Goal: Task Accomplishment & Management: Complete application form

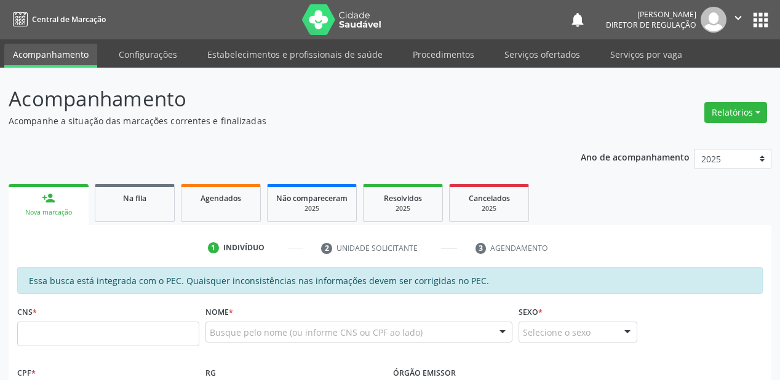
scroll to position [322, 0]
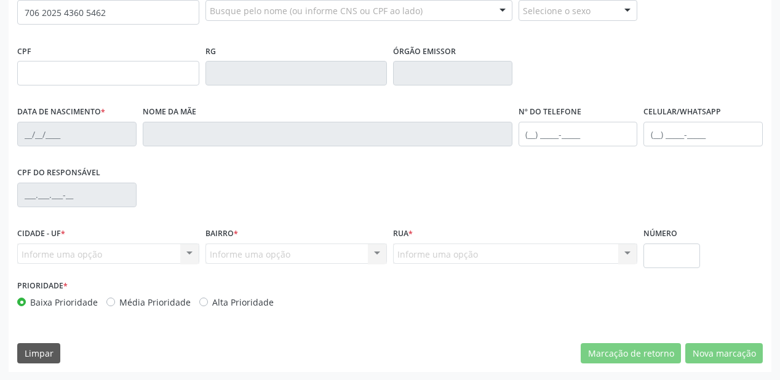
type input "706 2025 4360 5462"
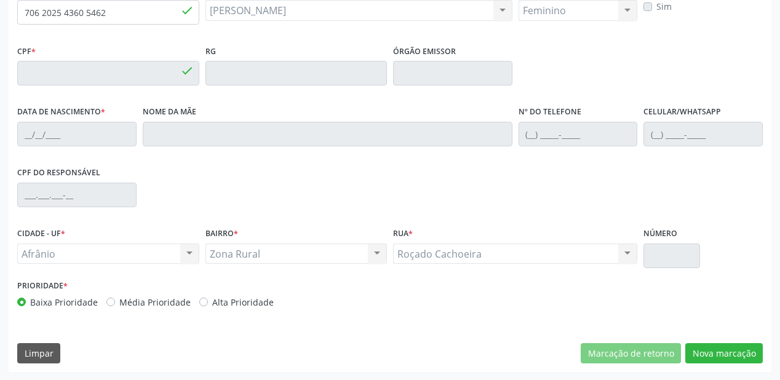
type input "763.353.484-20"
type input "2[DATE]"
type input "[PERSON_NAME]"
type input "[PHONE_NUMBER]"
type input "S/N"
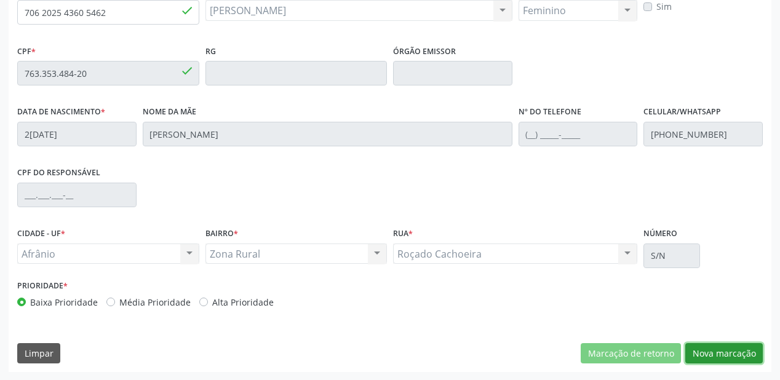
click at [712, 354] on button "Nova marcação" at bounding box center [724, 353] width 78 height 21
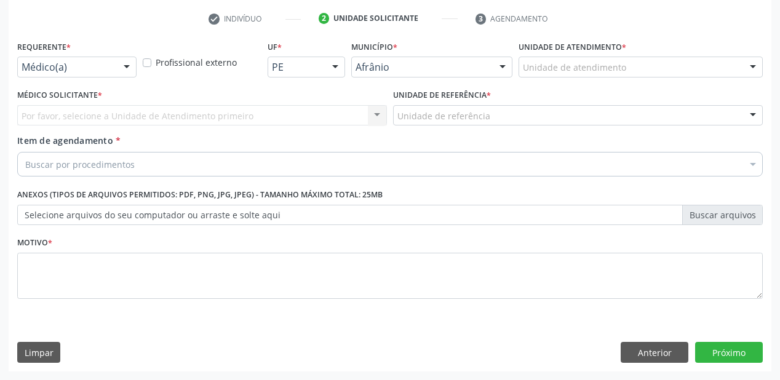
scroll to position [229, 0]
click at [547, 74] on div "Unidade de atendimento" at bounding box center [641, 67] width 244 height 21
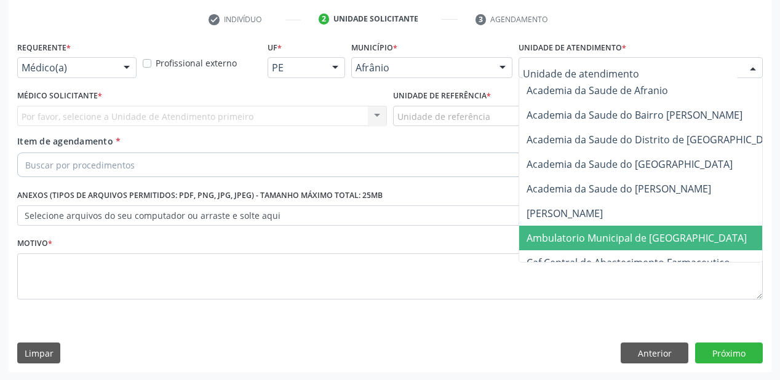
click at [545, 229] on span "Ambulatorio Municipal de [GEOGRAPHIC_DATA]" at bounding box center [669, 238] width 300 height 25
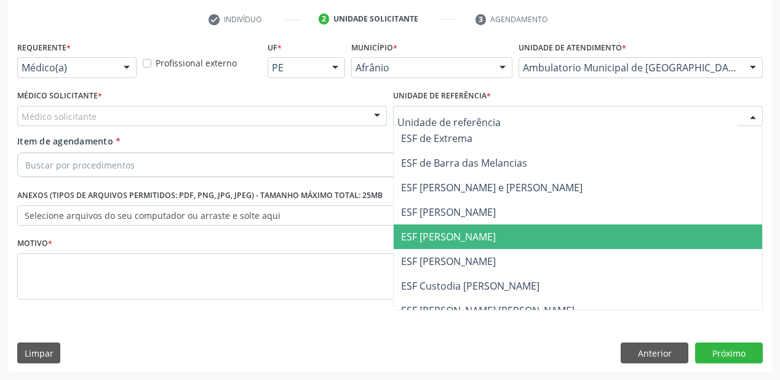
click at [428, 234] on span "ESF [PERSON_NAME]" at bounding box center [448, 237] width 95 height 14
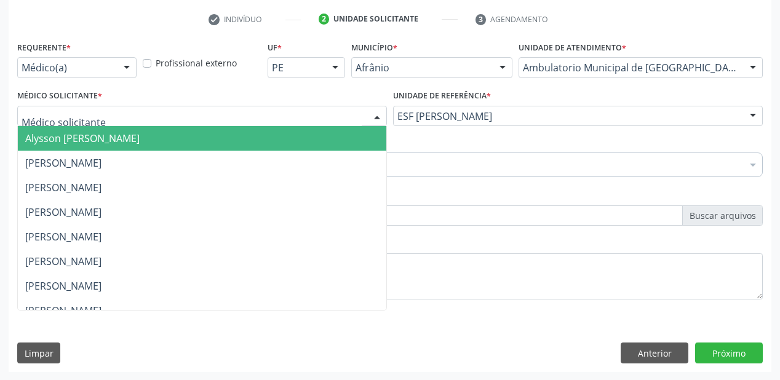
click at [54, 133] on span "Alysson [PERSON_NAME]" at bounding box center [82, 139] width 114 height 14
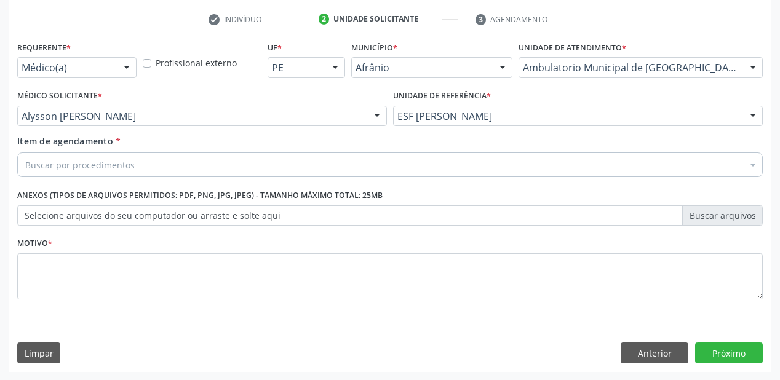
click at [52, 155] on div "Buscar por procedimentos" at bounding box center [390, 165] width 746 height 25
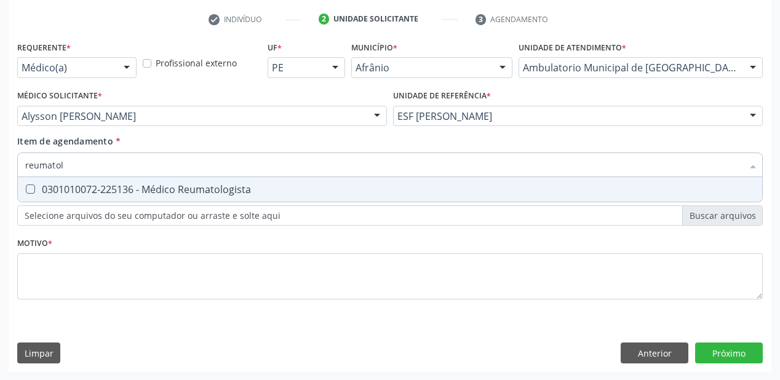
type input "reumatolo"
click at [44, 192] on div "0301010072-225136 - Médico Reumatologista" at bounding box center [390, 190] width 730 height 10
checkbox Reumatologista "true"
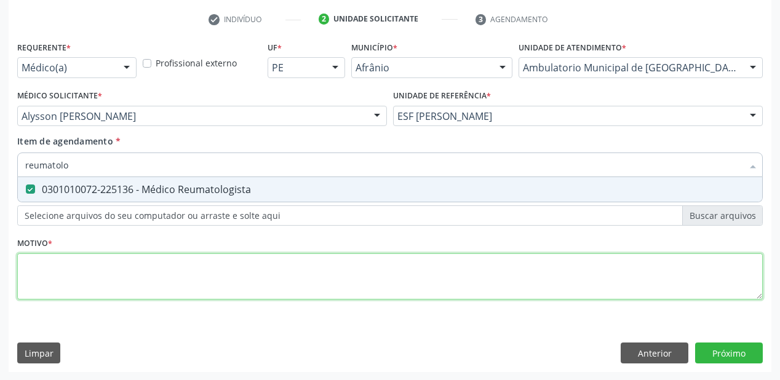
click at [46, 266] on div "Requerente * Médico(a) Médico(a) Enfermeiro(a) Paciente Nenhum resultado encont…" at bounding box center [390, 177] width 746 height 279
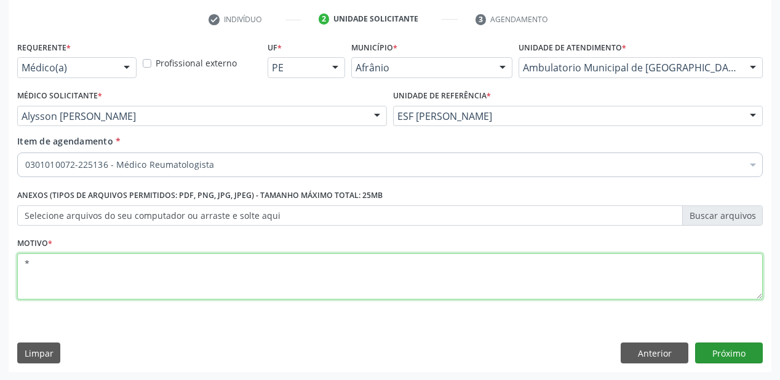
type textarea "*"
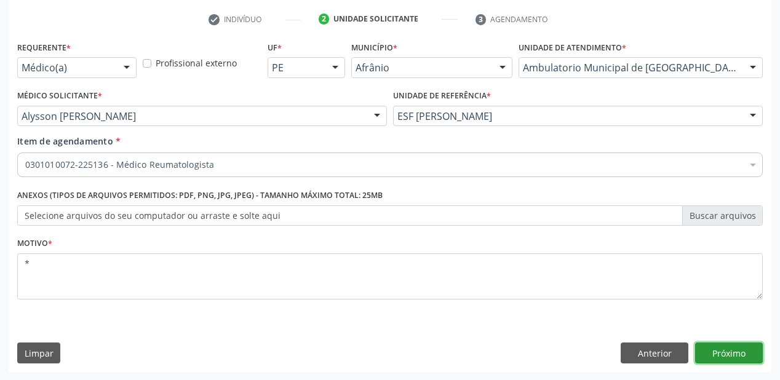
click at [721, 354] on button "Próximo" at bounding box center [729, 353] width 68 height 21
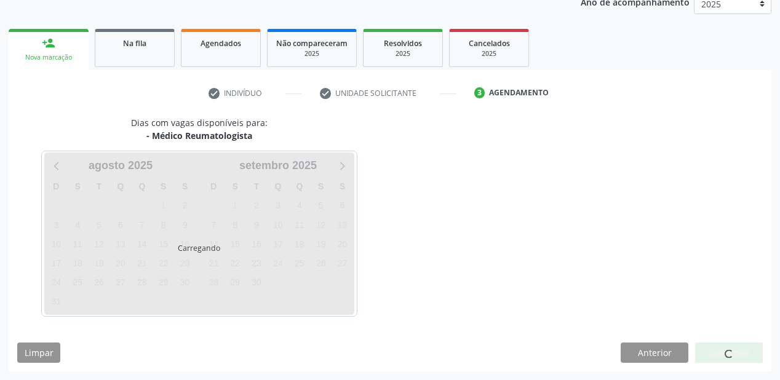
scroll to position [154, 0]
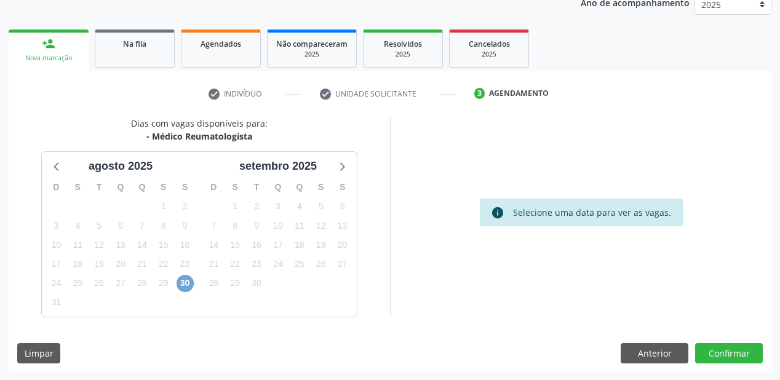
click at [177, 284] on span "30" at bounding box center [185, 283] width 17 height 17
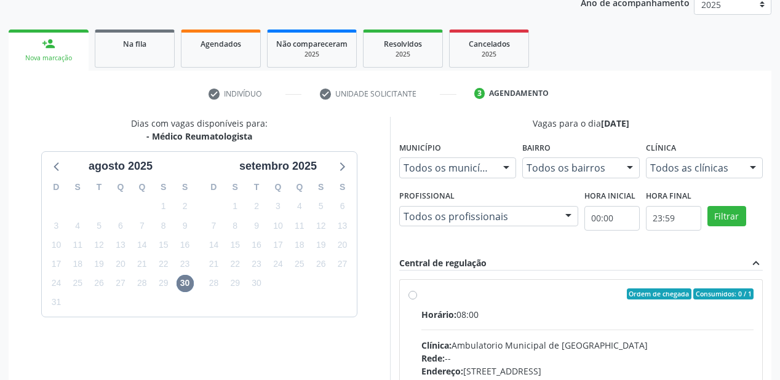
click at [551, 354] on div "Rede: --" at bounding box center [587, 358] width 332 height 13
click at [417, 300] on input "Ordem de chegada Consumidos: 0 / 1 Horário: 08:00 Clínica: Ambulatorio Municipa…" at bounding box center [412, 293] width 9 height 11
radio input "true"
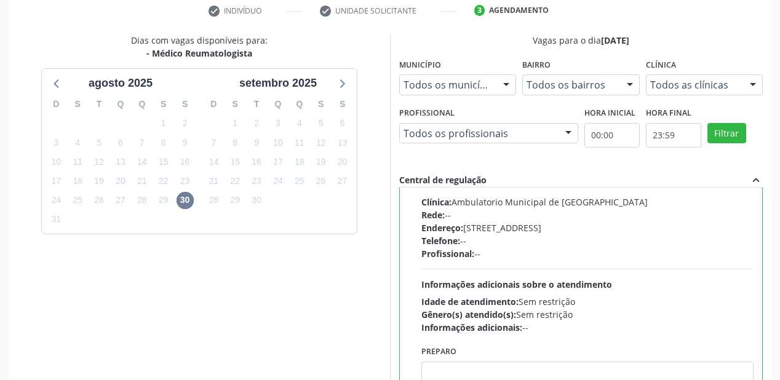
scroll to position [351, 0]
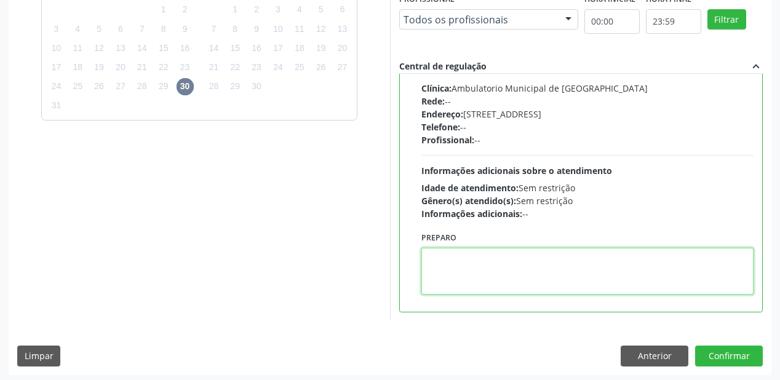
click at [482, 283] on textarea at bounding box center [587, 271] width 332 height 47
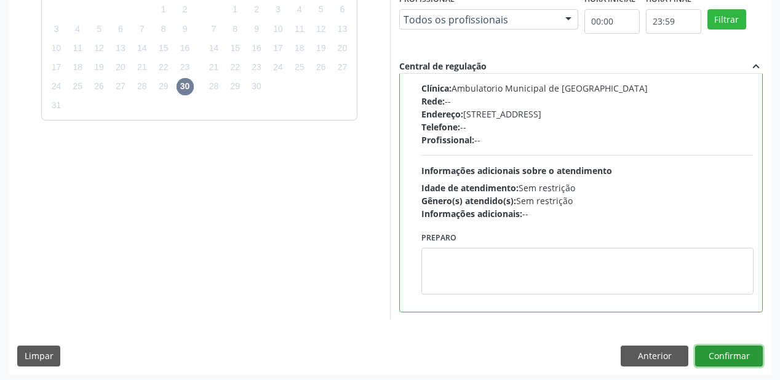
click at [724, 359] on button "Confirmar" at bounding box center [729, 356] width 68 height 21
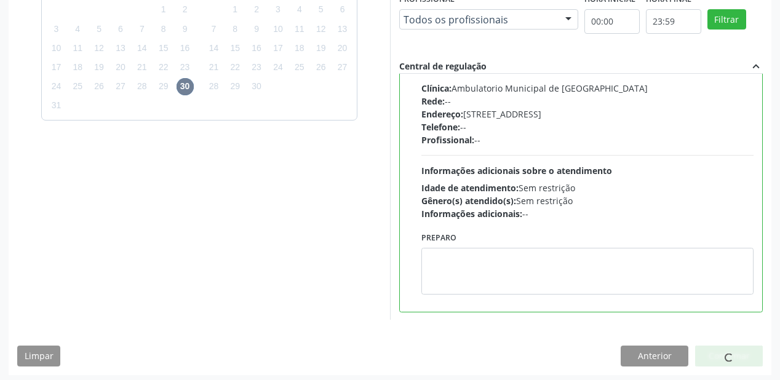
scroll to position [25, 0]
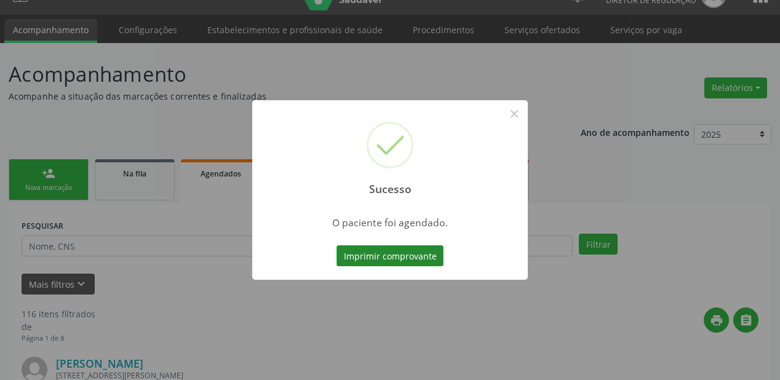
click at [424, 256] on button "Imprimir comprovante" at bounding box center [389, 255] width 107 height 21
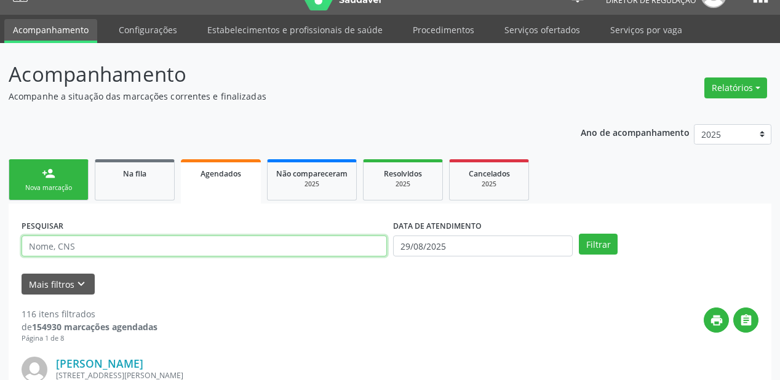
click at [55, 245] on input "text" at bounding box center [204, 246] width 365 height 21
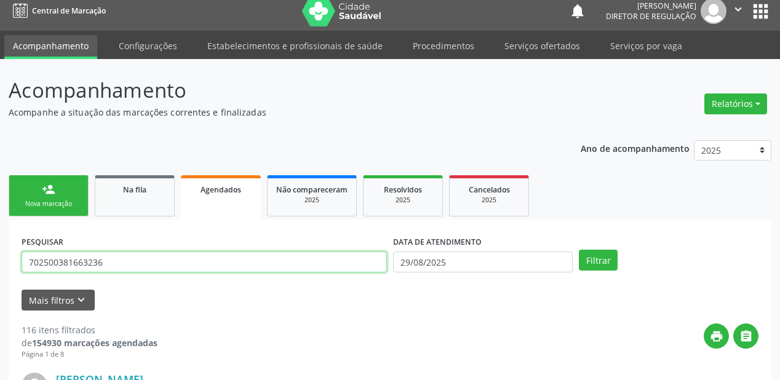
scroll to position [0, 0]
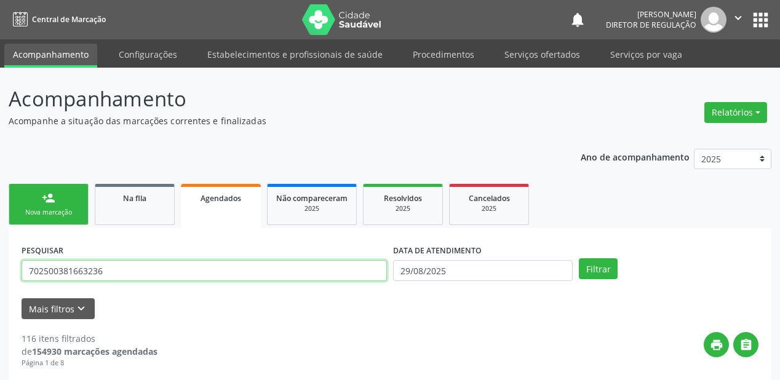
type input "702500381663236"
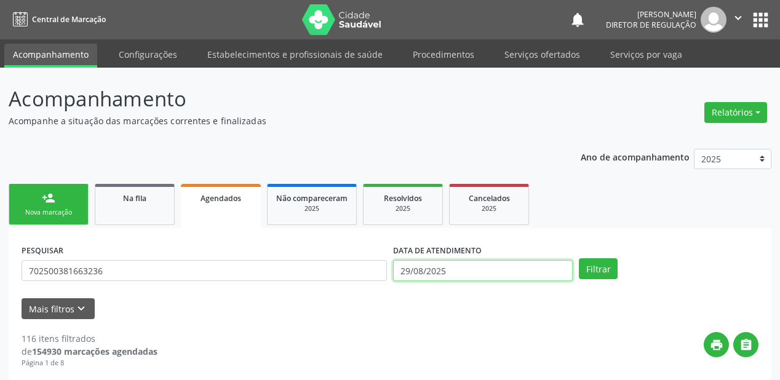
click at [520, 271] on input "29/08/2025" at bounding box center [483, 270] width 180 height 21
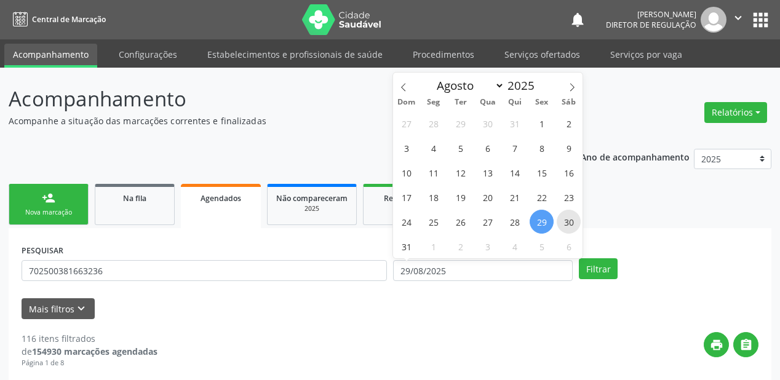
click at [568, 226] on span "30" at bounding box center [569, 222] width 24 height 24
type input "3[DATE]"
click at [568, 226] on span "30" at bounding box center [569, 222] width 24 height 24
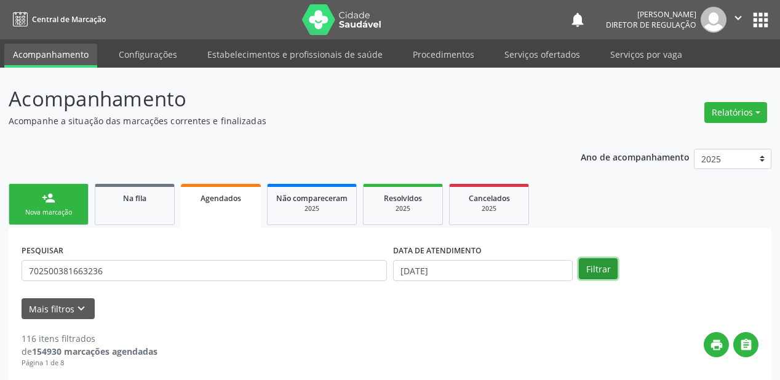
click at [603, 268] on button "Filtrar" at bounding box center [598, 268] width 39 height 21
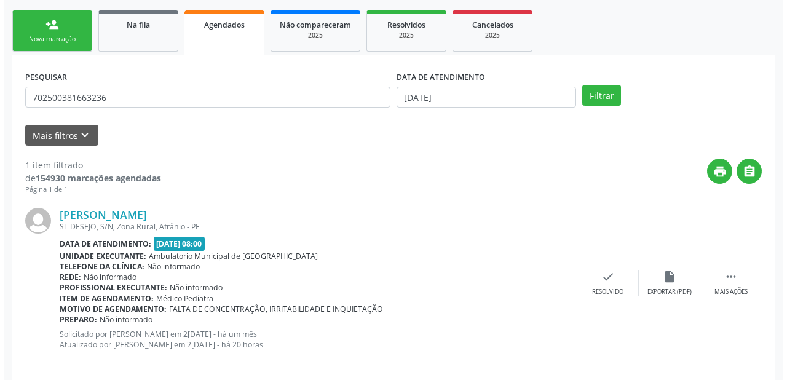
scroll to position [185, 0]
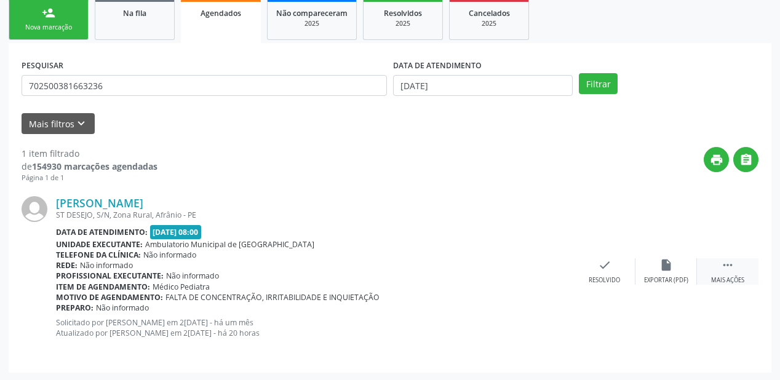
click at [733, 264] on icon "" at bounding box center [728, 265] width 14 height 14
click at [540, 273] on div "cancel Cancelar" at bounding box center [543, 271] width 62 height 26
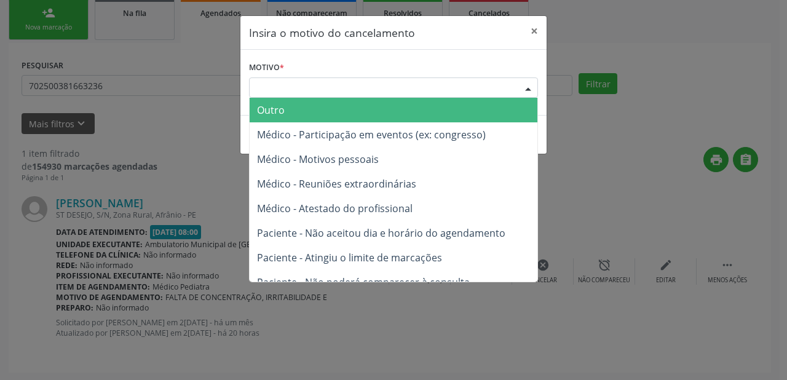
click at [287, 86] on div "Escolha o motivo" at bounding box center [393, 88] width 289 height 21
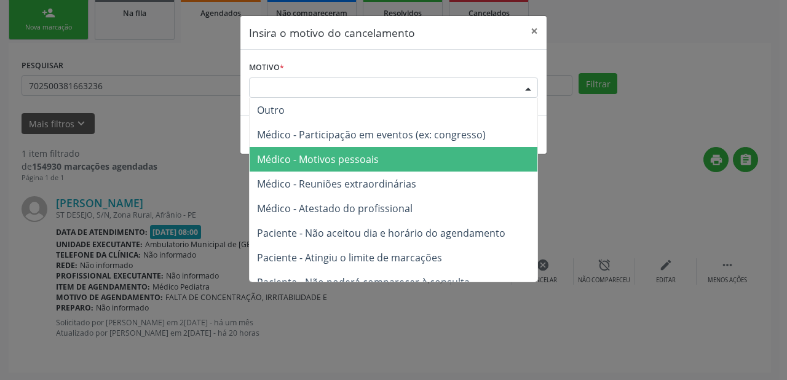
click at [302, 159] on span "Médico - Motivos pessoais" at bounding box center [318, 160] width 122 height 14
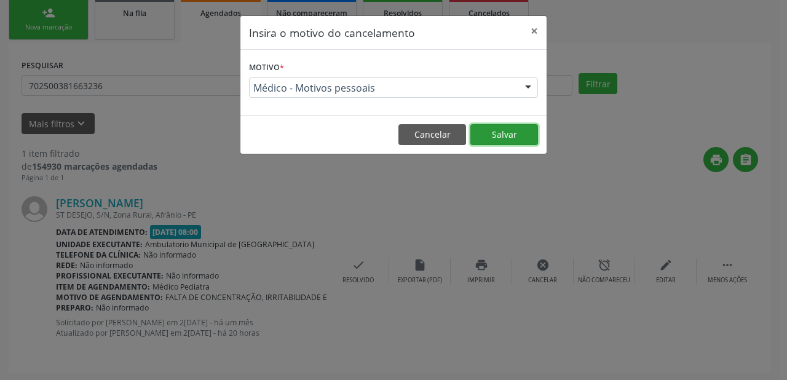
click at [506, 130] on button "Salvar" at bounding box center [505, 134] width 68 height 21
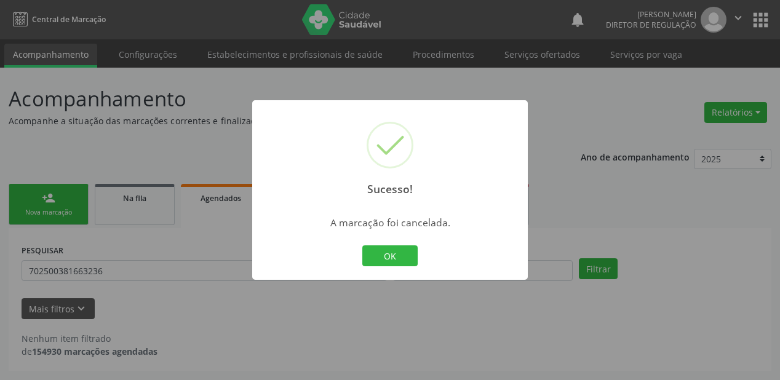
scroll to position [0, 0]
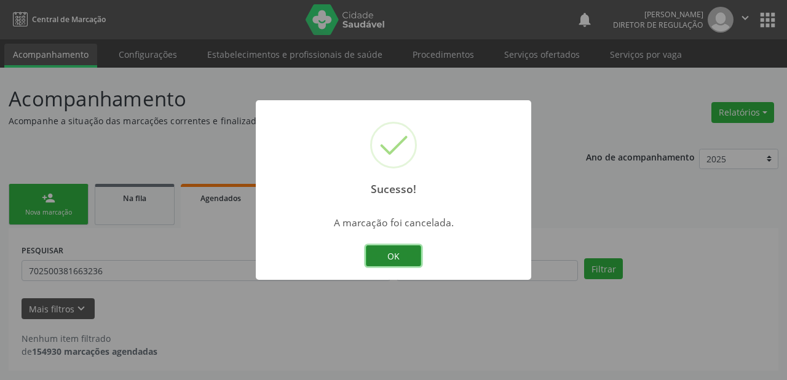
click at [396, 255] on button "OK" at bounding box center [393, 255] width 55 height 21
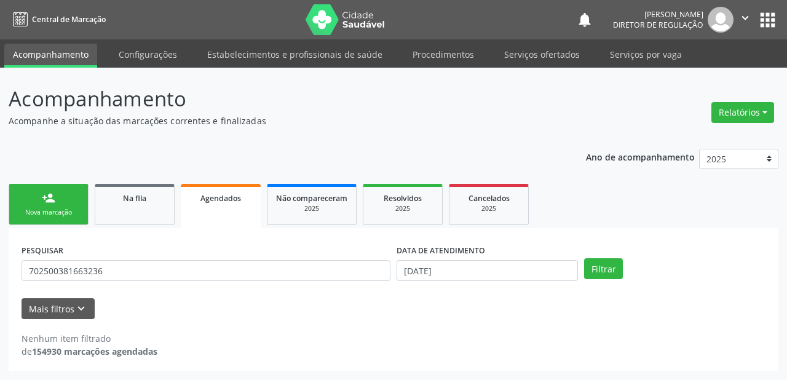
click at [52, 208] on div "Nova marcação" at bounding box center [49, 212] width 62 height 9
click at [52, 207] on link "person_add Nova marcação" at bounding box center [49, 204] width 80 height 41
click at [52, 205] on link "person_add Nova marcação" at bounding box center [49, 204] width 80 height 41
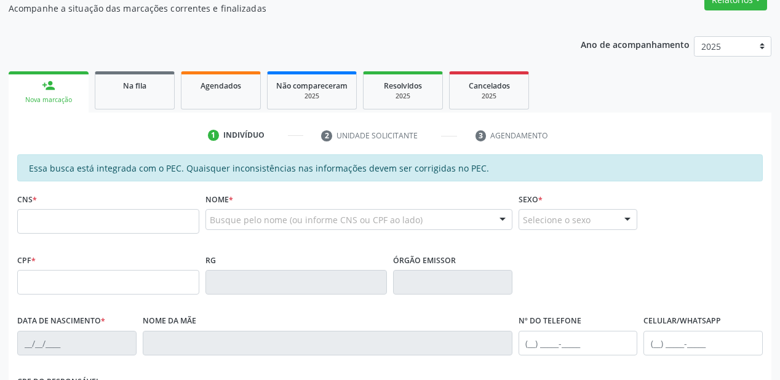
scroll to position [197, 0]
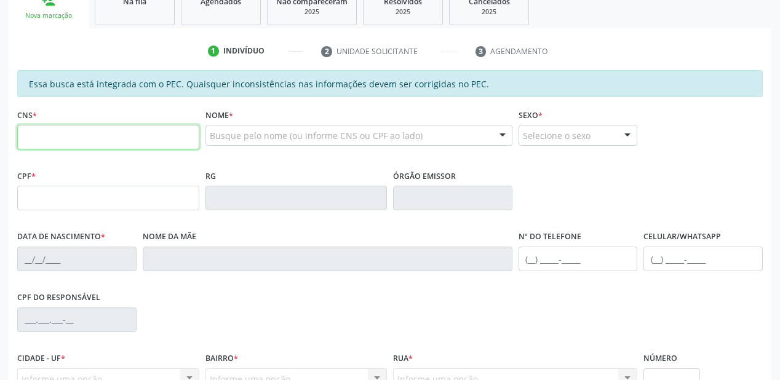
click at [57, 130] on input "text" at bounding box center [108, 137] width 182 height 25
type input "707 6012 5638 4891"
type input "584.979.988-55"
type input "2[DATE]"
type input "[PERSON_NAME]"
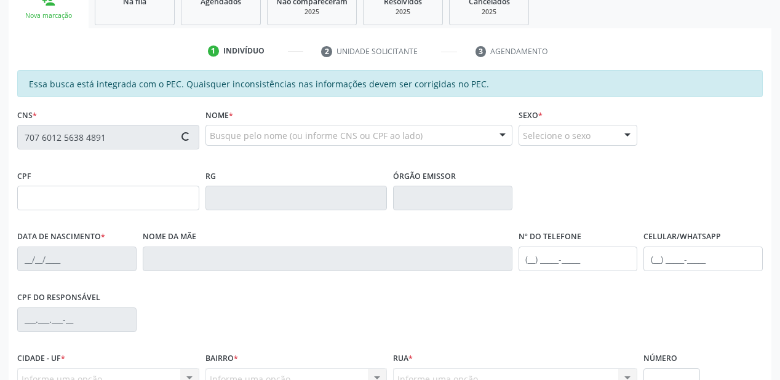
type input "[PHONE_NUMBER]"
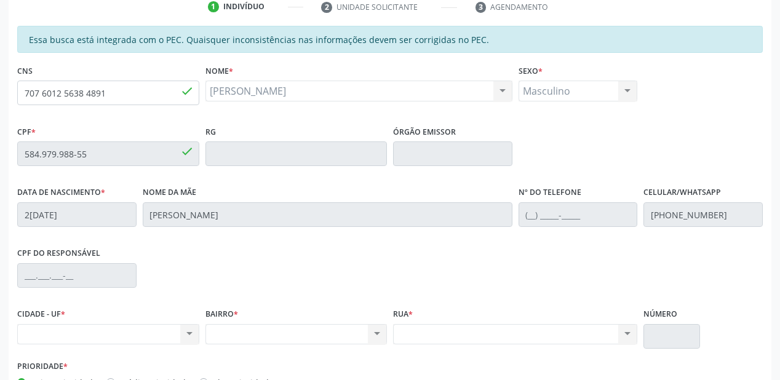
scroll to position [223, 0]
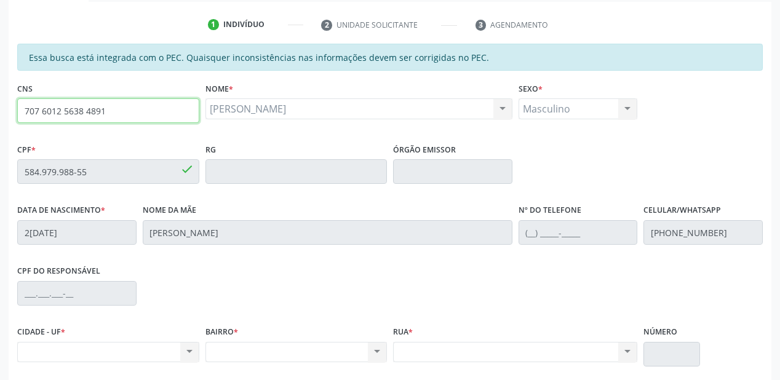
drag, startPoint x: 108, startPoint y: 99, endPoint x: 0, endPoint y: 111, distance: 108.9
click at [0, 111] on div "Acompanhamento Acompanhe a situação das marcações correntes e finalizadas Relat…" at bounding box center [390, 161] width 780 height 635
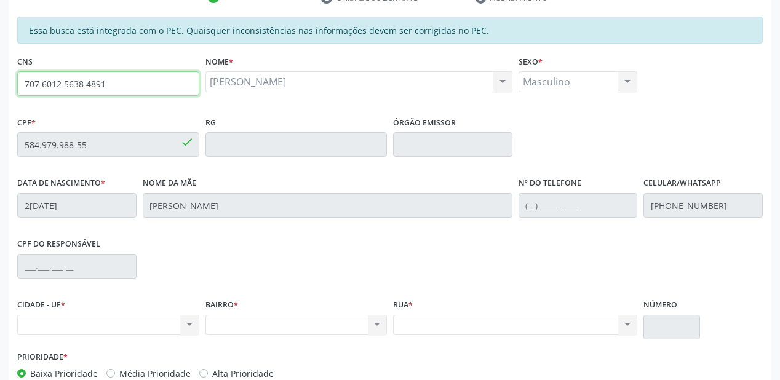
scroll to position [273, 0]
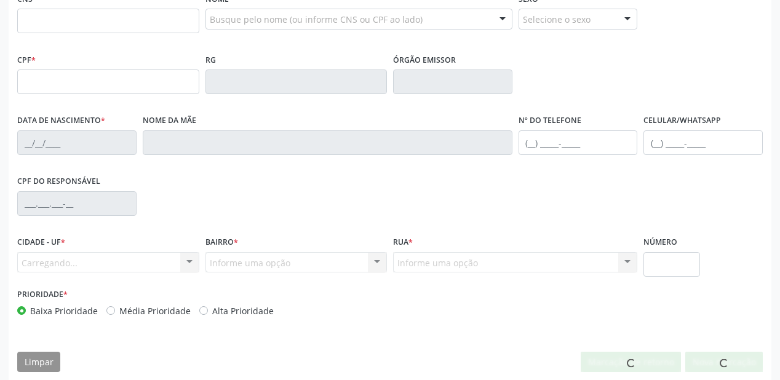
scroll to position [313, 0]
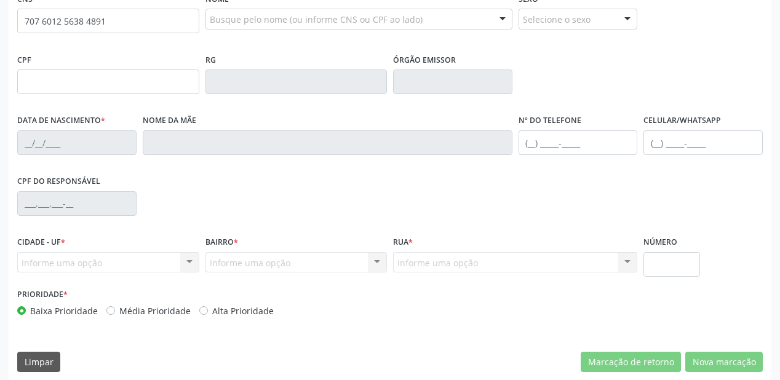
type input "707 6012 5638 4891"
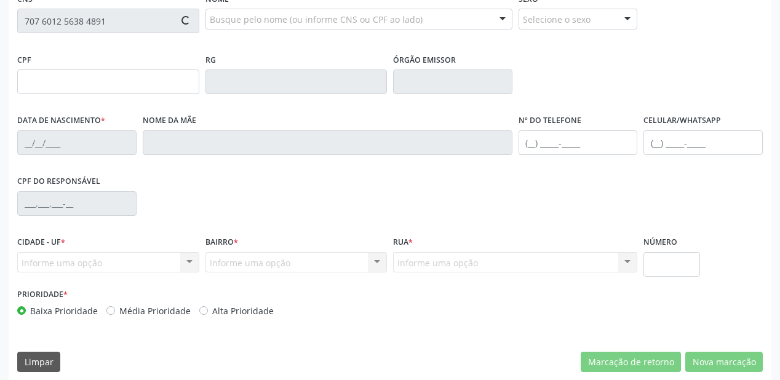
type input "584.979.988-55"
type input "2[DATE]"
type input "[PERSON_NAME]"
type input "[PHONE_NUMBER]"
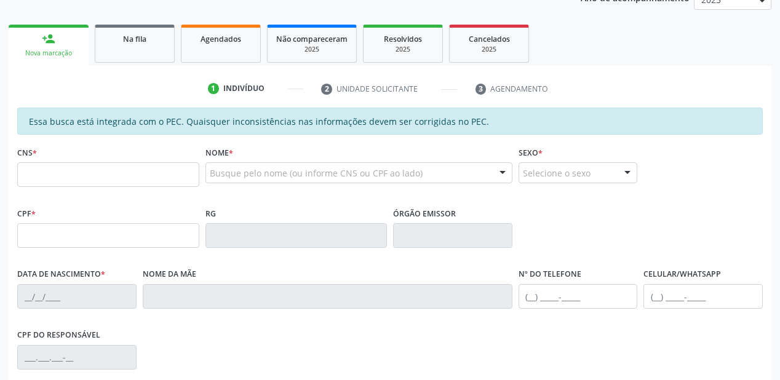
scroll to position [197, 0]
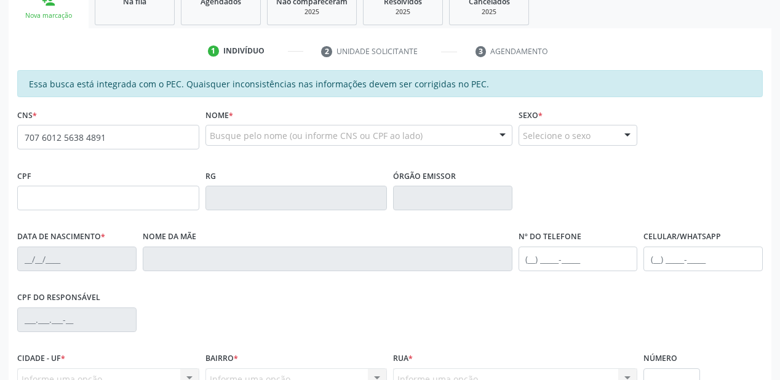
type input "707 6012 5638 4891"
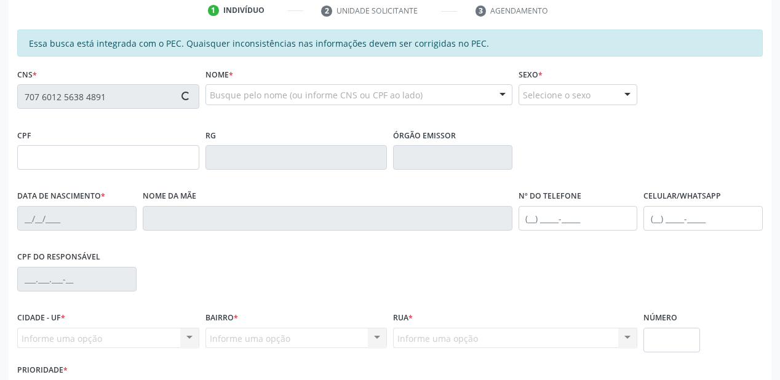
type input "584.979.988-55"
type input "2[DATE]"
type input "[PERSON_NAME]"
type input "[PHONE_NUMBER]"
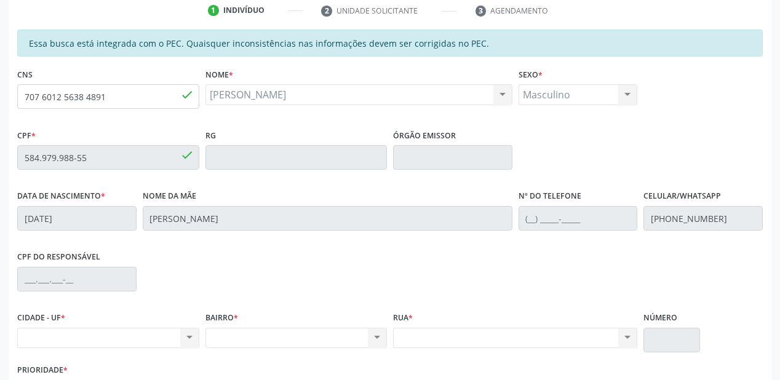
scroll to position [322, 0]
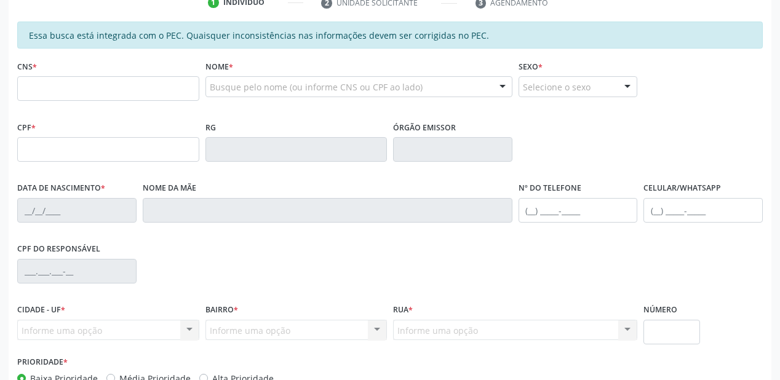
scroll to position [246, 0]
type input "707 6012 5638 4891"
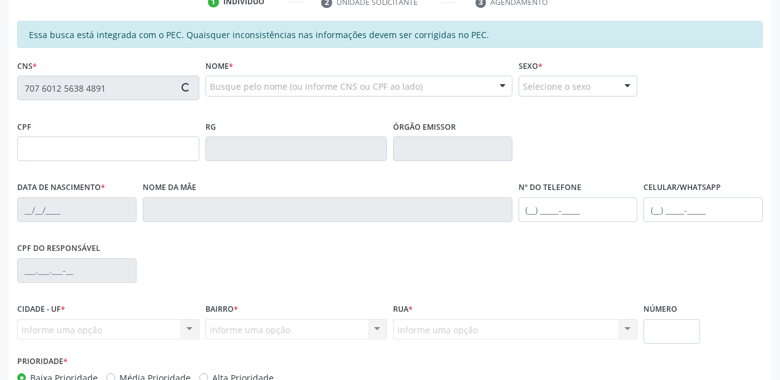
type input "584.979.988-55"
type input "2[DATE]"
type input "[PERSON_NAME]"
type input "[PHONE_NUMBER]"
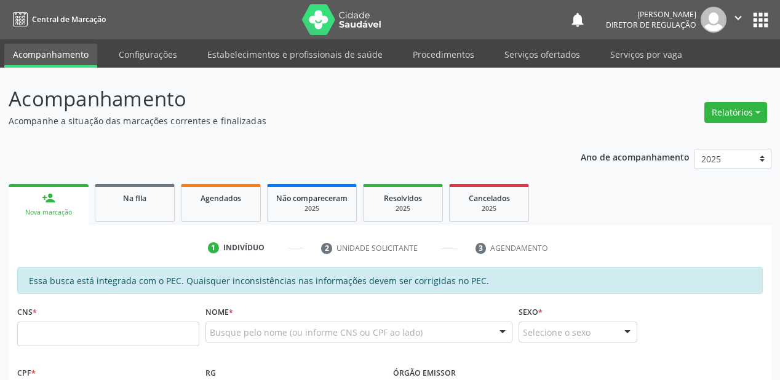
scroll to position [246, 0]
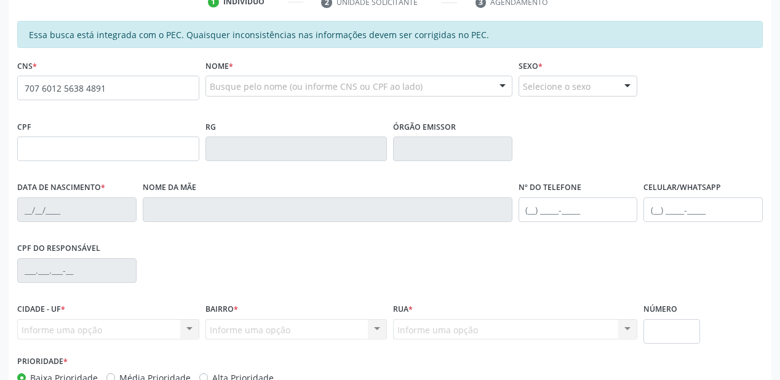
type input "707 6012 5638 4891"
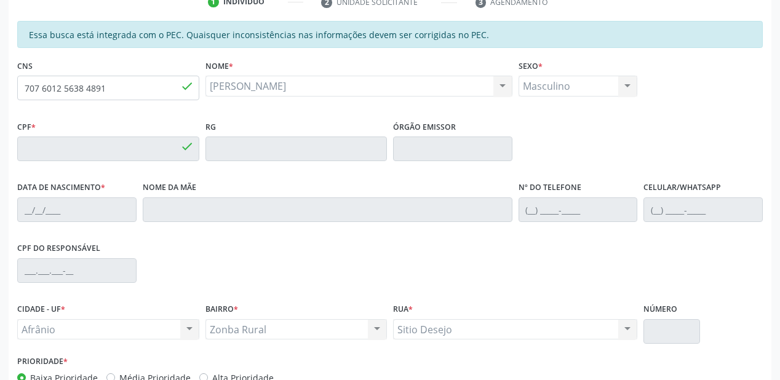
type input "584.979.988-55"
type input "2[DATE]"
type input "[PERSON_NAME]"
type input "[PHONE_NUMBER]"
type input "S/N"
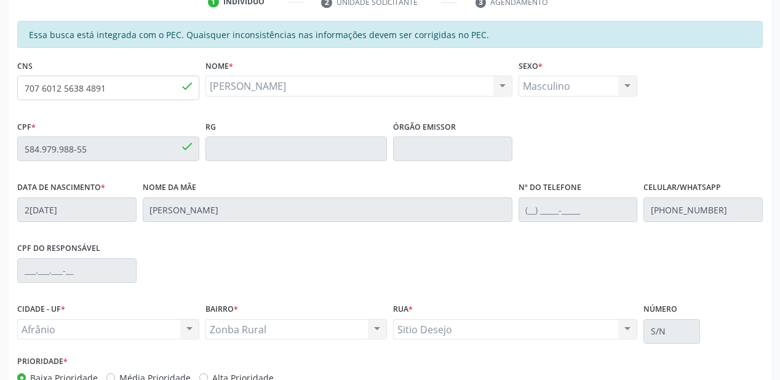
scroll to position [322, 0]
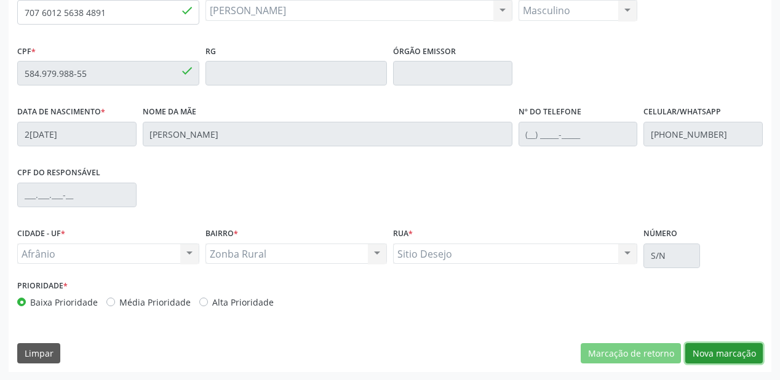
click at [721, 352] on button "Nova marcação" at bounding box center [724, 353] width 78 height 21
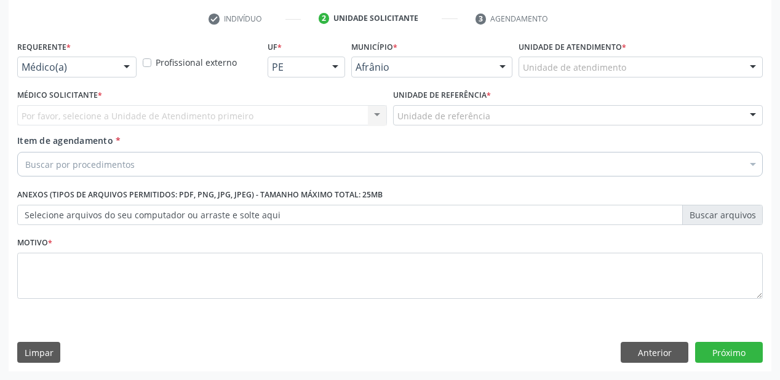
scroll to position [229, 0]
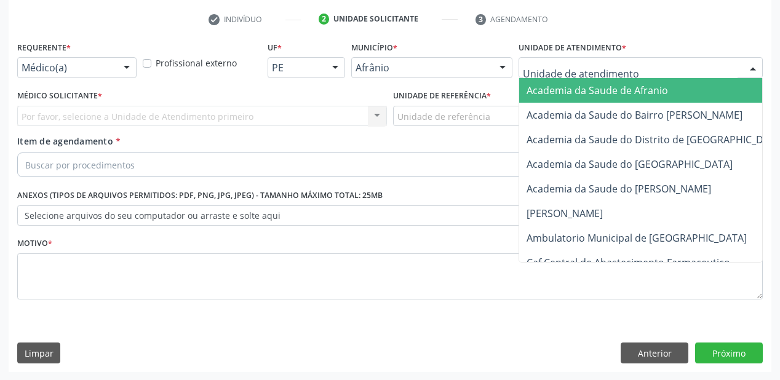
click at [544, 76] on div at bounding box center [641, 67] width 244 height 21
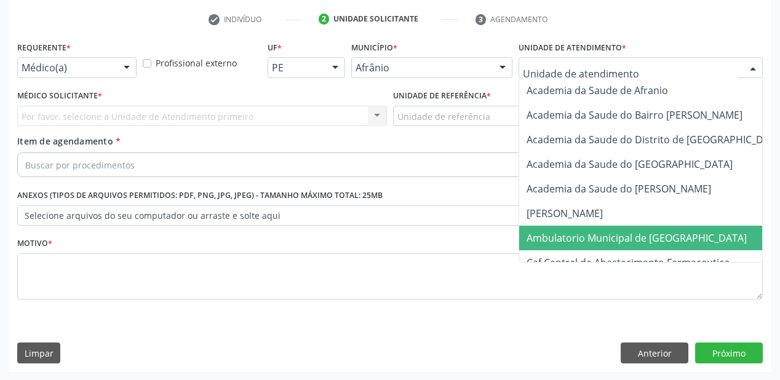
click at [568, 234] on span "Ambulatorio Municipal de [GEOGRAPHIC_DATA]" at bounding box center [637, 238] width 220 height 14
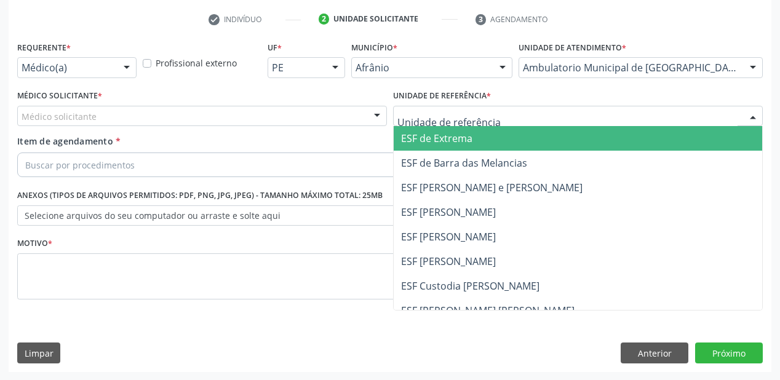
drag, startPoint x: 411, startPoint y: 117, endPoint x: 420, endPoint y: 170, distance: 53.0
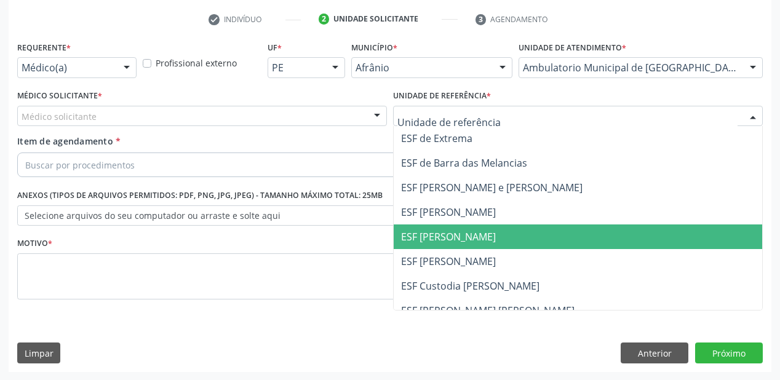
click at [445, 234] on span "ESF [PERSON_NAME]" at bounding box center [448, 237] width 95 height 14
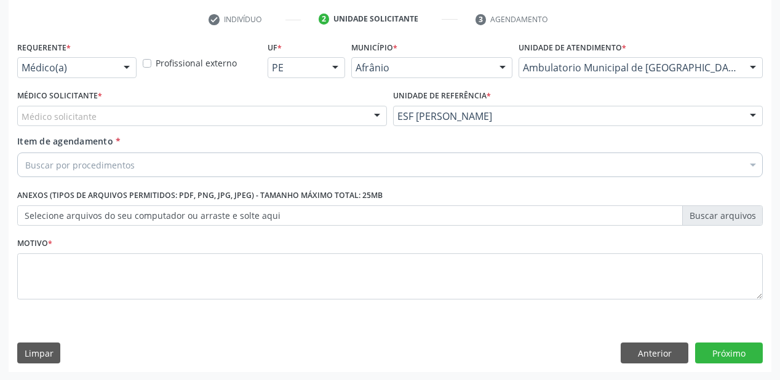
drag, startPoint x: 113, startPoint y: 111, endPoint x: 110, endPoint y: 123, distance: 12.7
click at [113, 117] on div "Médico solicitante" at bounding box center [202, 116] width 370 height 21
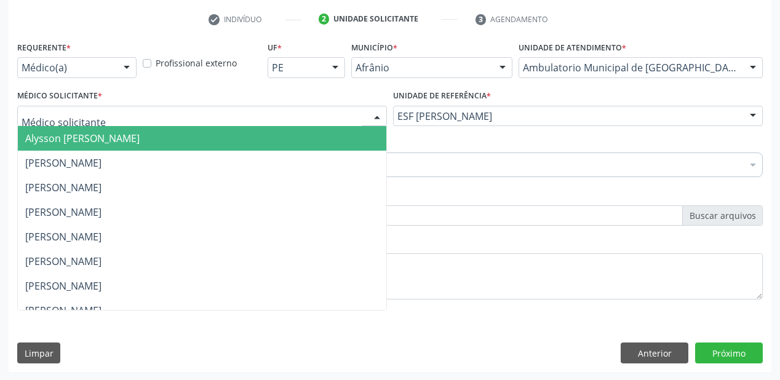
click at [109, 140] on span "Alysson [PERSON_NAME]" at bounding box center [82, 139] width 114 height 14
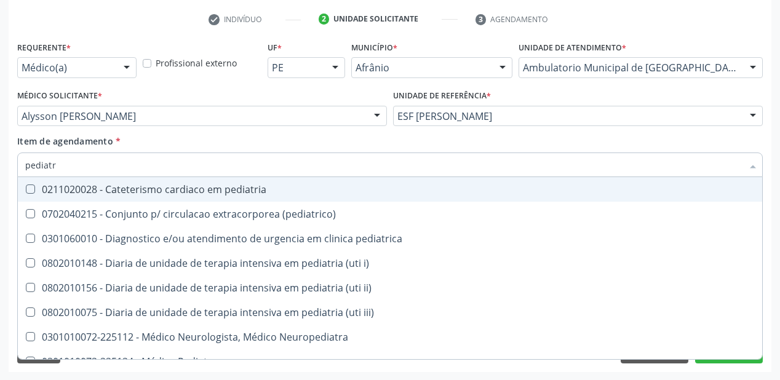
type input "pediatra"
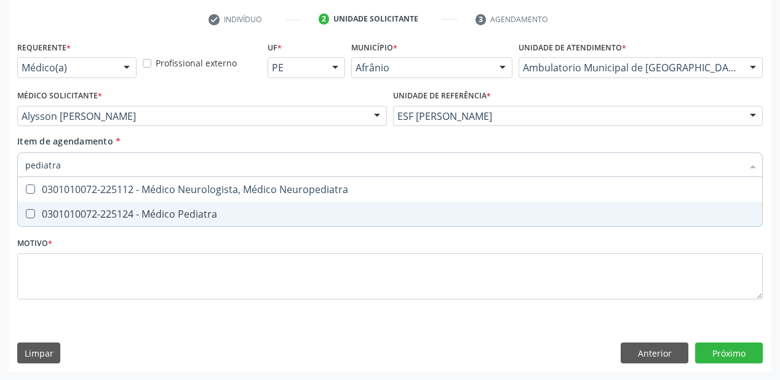
click at [95, 214] on div "0301010072-225124 - Médico Pediatra" at bounding box center [390, 214] width 730 height 10
checkbox Pediatra "true"
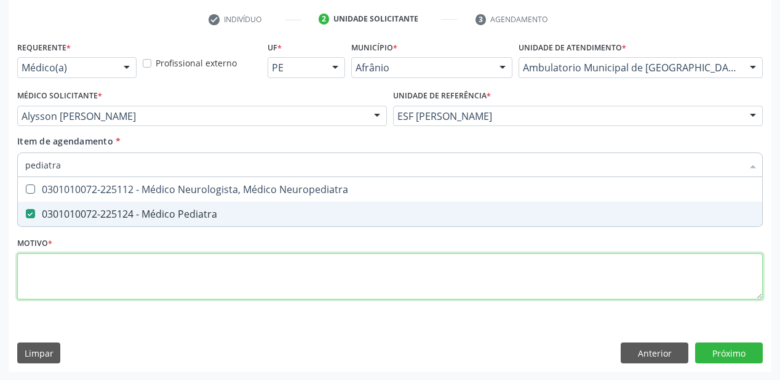
click at [76, 279] on div "Requerente * Médico(a) Médico(a) Enfermeiro(a) Paciente Nenhum resultado encont…" at bounding box center [390, 177] width 746 height 279
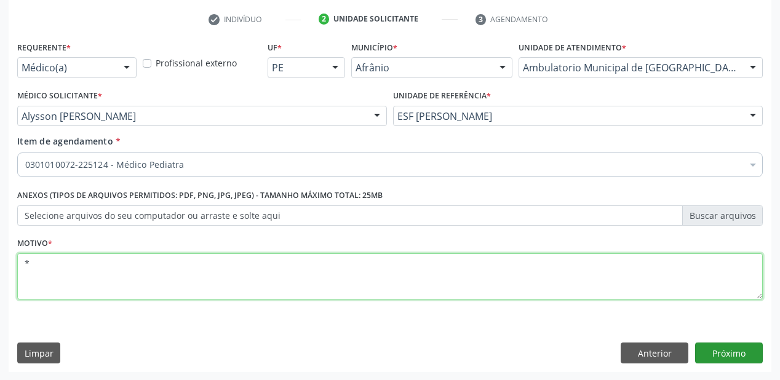
type textarea "*"
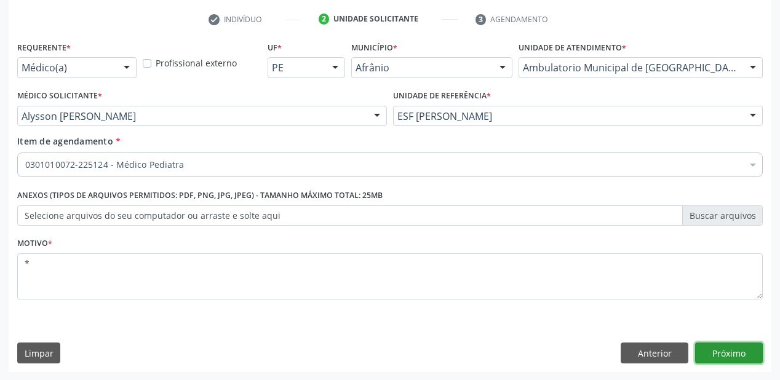
click at [707, 353] on button "Próximo" at bounding box center [729, 353] width 68 height 21
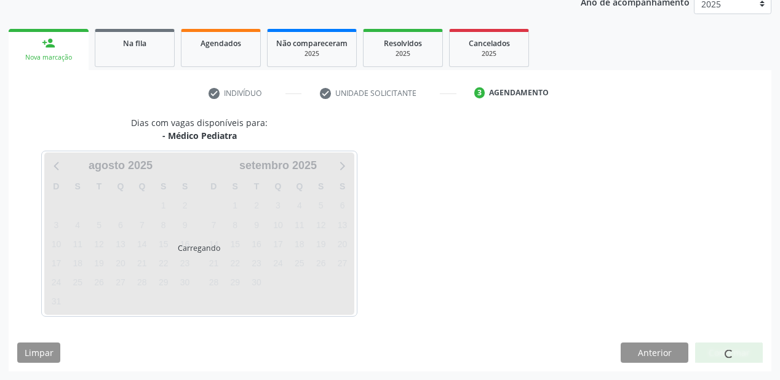
scroll to position [154, 0]
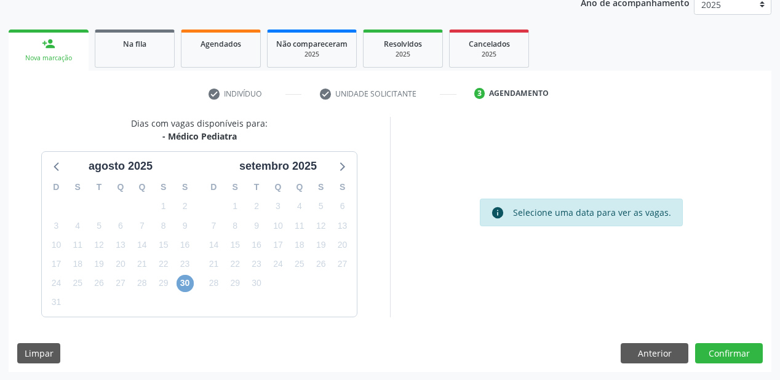
click at [185, 281] on span "30" at bounding box center [185, 283] width 17 height 17
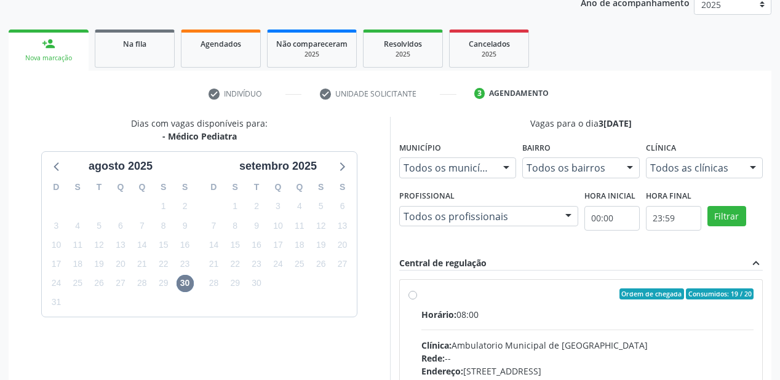
click at [536, 310] on div "Horário: 08:00" at bounding box center [587, 314] width 332 height 13
click at [417, 300] on input "Ordem de chegada Consumidos: 19 / 20 Horário: 08:00 Clínica: Ambulatorio Munici…" at bounding box center [412, 293] width 9 height 11
radio input "true"
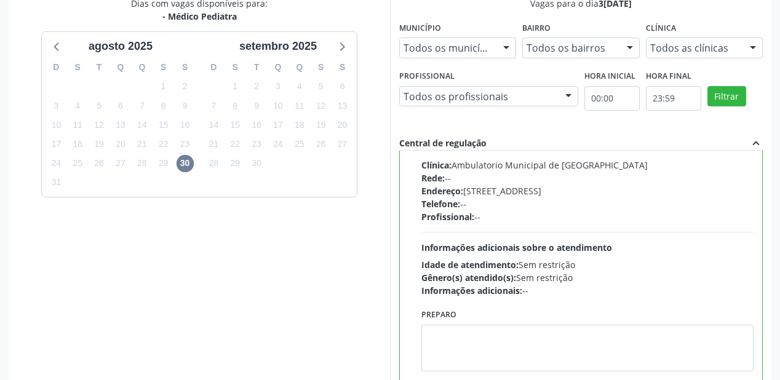
scroll to position [354, 0]
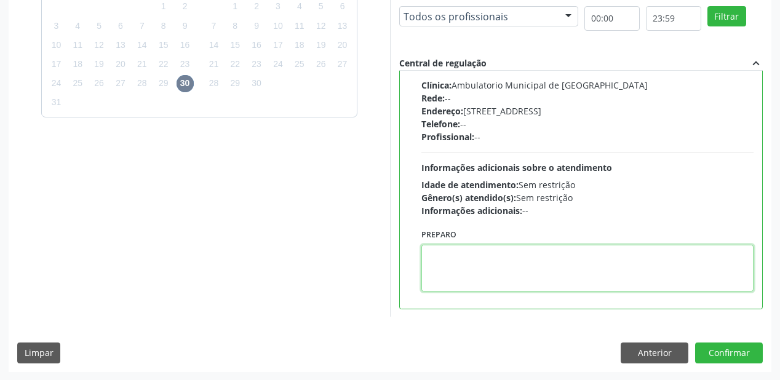
click at [463, 269] on textarea at bounding box center [587, 268] width 332 height 47
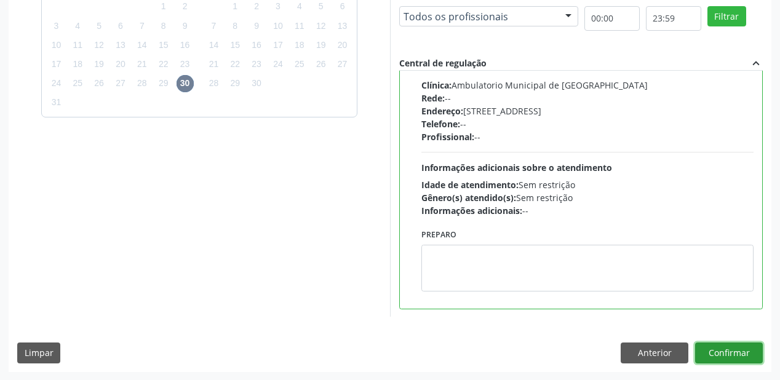
click at [718, 352] on button "Confirmar" at bounding box center [729, 353] width 68 height 21
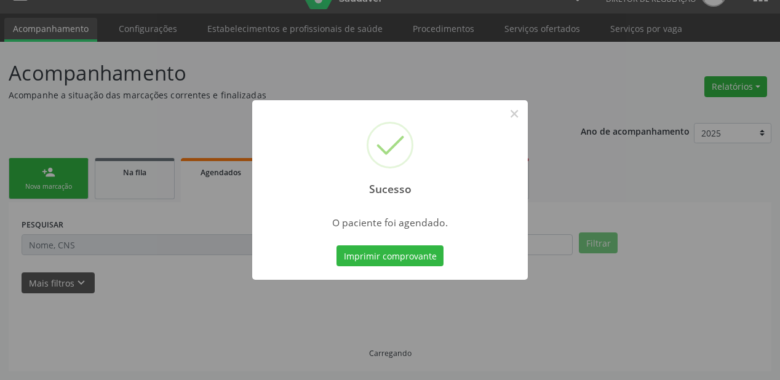
scroll to position [25, 0]
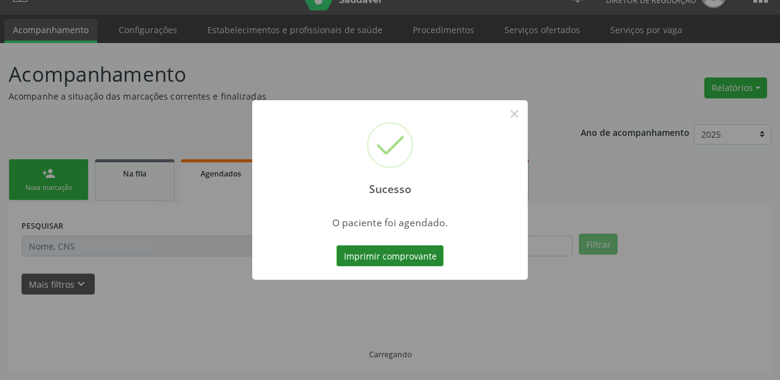
click at [374, 257] on button "Imprimir comprovante" at bounding box center [389, 255] width 107 height 21
